Goal: Transaction & Acquisition: Download file/media

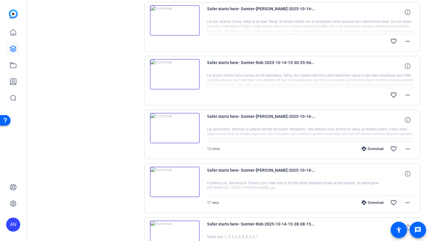
scroll to position [123, 0]
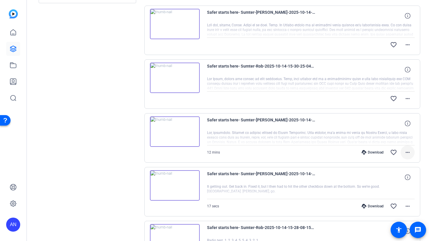
click at [407, 152] on mat-icon "more_horiz" at bounding box center [407, 152] width 7 height 7
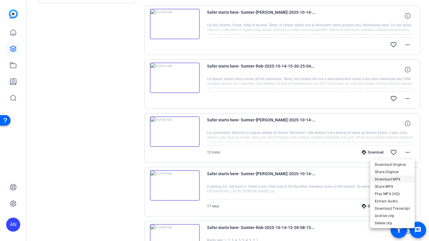
click at [389, 179] on span "Download MP4" at bounding box center [392, 179] width 35 height 7
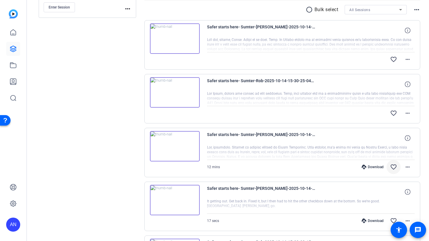
scroll to position [105, 0]
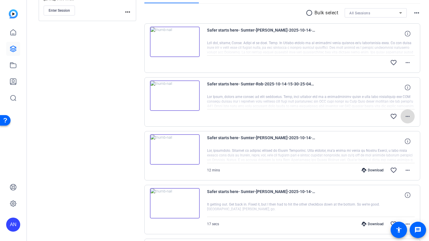
click at [409, 119] on mat-icon "more_horiz" at bounding box center [407, 116] width 7 height 7
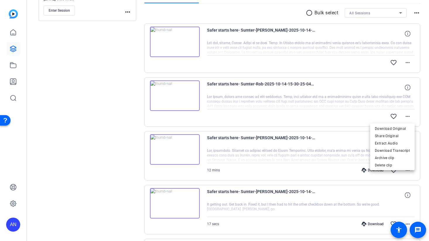
click at [120, 130] on div at bounding box center [214, 120] width 429 height 241
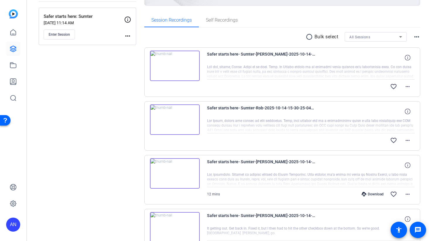
scroll to position [76, 0]
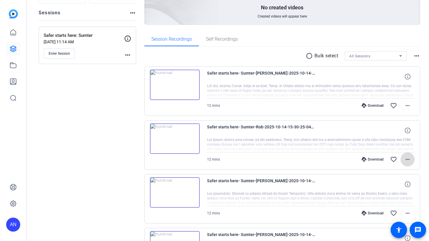
click at [409, 160] on mat-icon "more_horiz" at bounding box center [407, 159] width 7 height 7
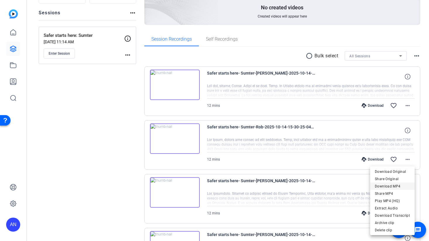
click at [404, 185] on span "Download MP4" at bounding box center [392, 186] width 35 height 7
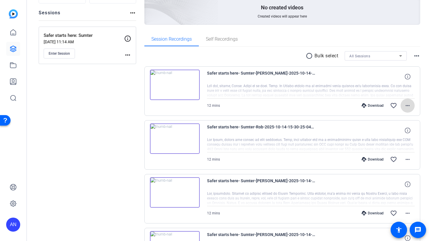
click at [409, 104] on mat-icon "more_horiz" at bounding box center [407, 105] width 7 height 7
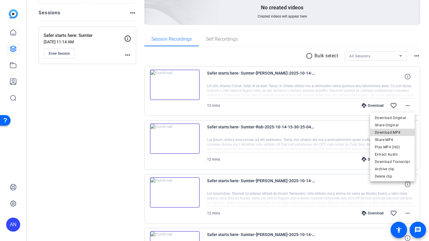
click at [399, 131] on span "Download MP4" at bounding box center [392, 132] width 35 height 7
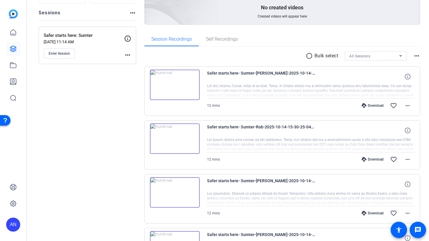
click at [132, 121] on div "Sessions Scripts Sessions more_horiz Safer starts here: Sumter [DATE] 11:14 AM …" at bounding box center [87, 219] width 97 height 478
